Goal: Information Seeking & Learning: Learn about a topic

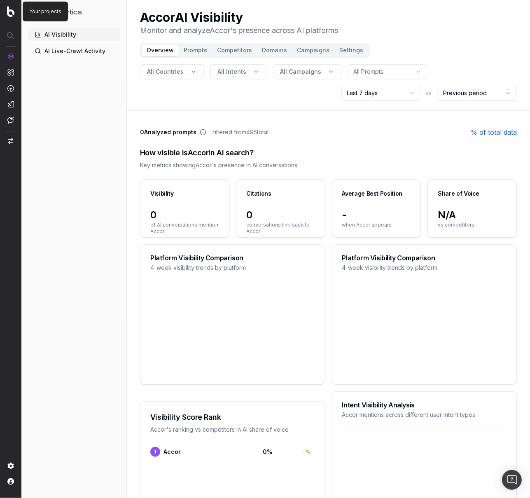
click at [9, 9] on img at bounding box center [10, 11] width 7 height 11
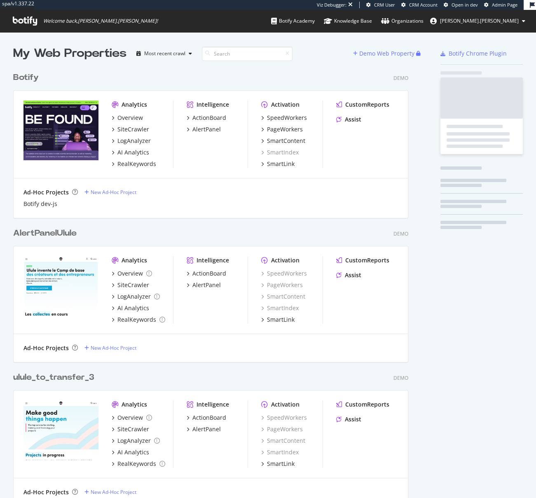
scroll to position [1879, 396]
